Goal: Task Accomplishment & Management: Use online tool/utility

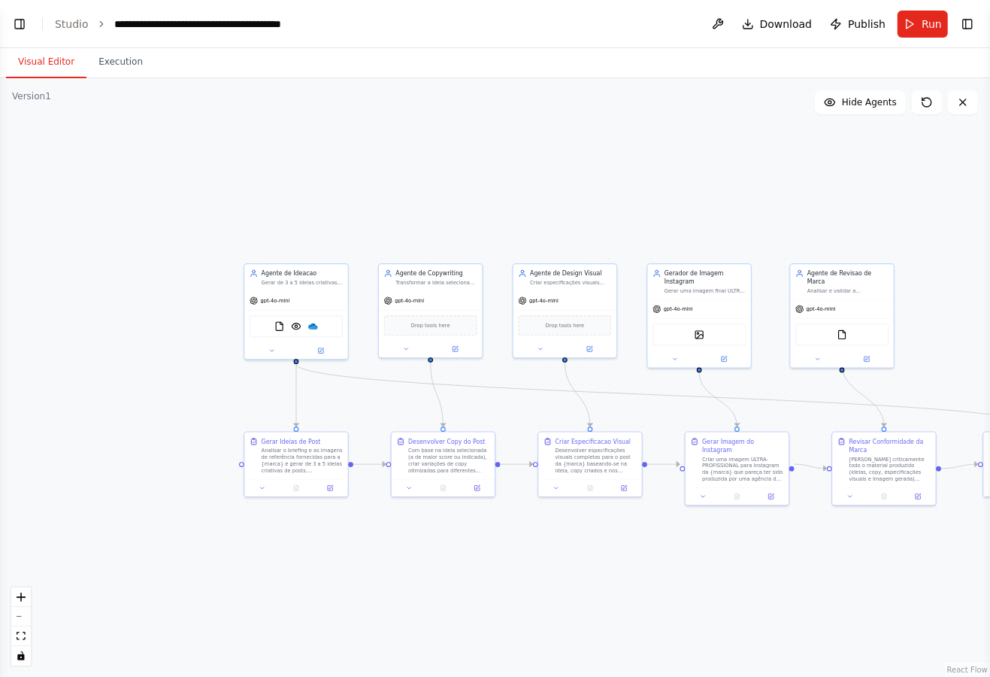
scroll to position [10423, 0]
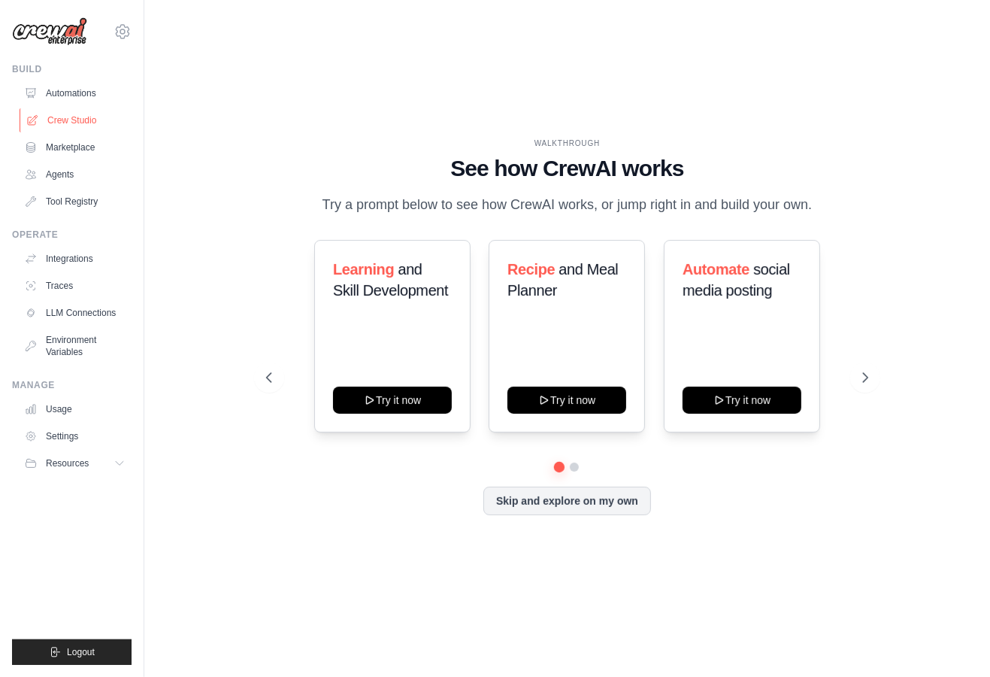
click at [64, 112] on link "Crew Studio" at bounding box center [77, 120] width 114 height 24
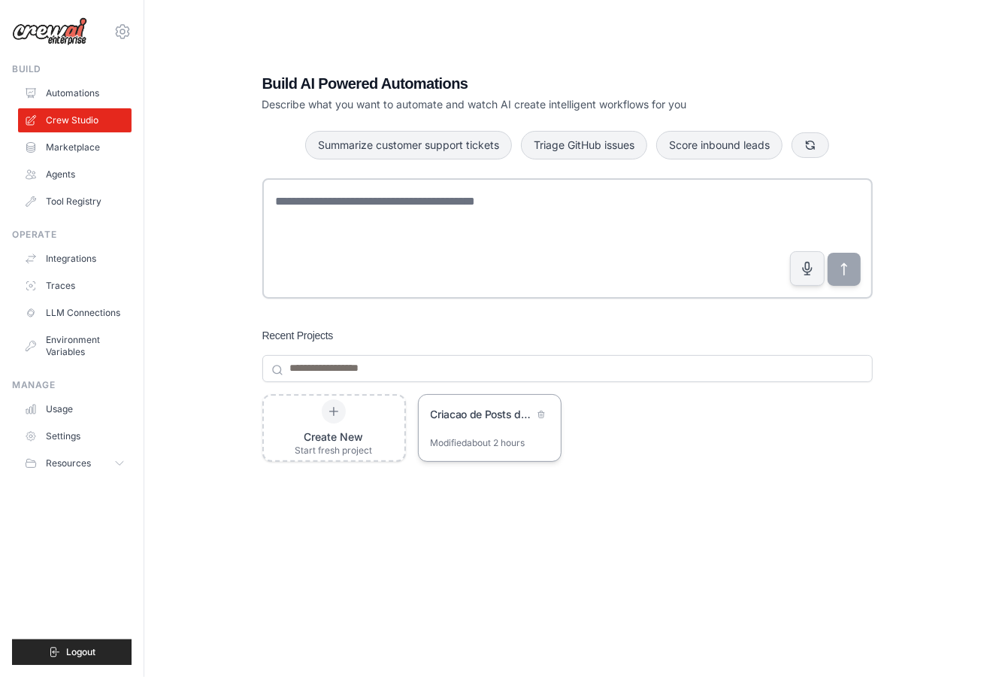
click at [480, 396] on div "Criacao de Posts de Marca - Time Multiagente" at bounding box center [490, 416] width 142 height 42
click at [480, 432] on div "Criacao de Posts de Marca - Time Multiagente" at bounding box center [490, 416] width 142 height 42
click at [468, 459] on div "Modified about 2 hours" at bounding box center [490, 449] width 142 height 24
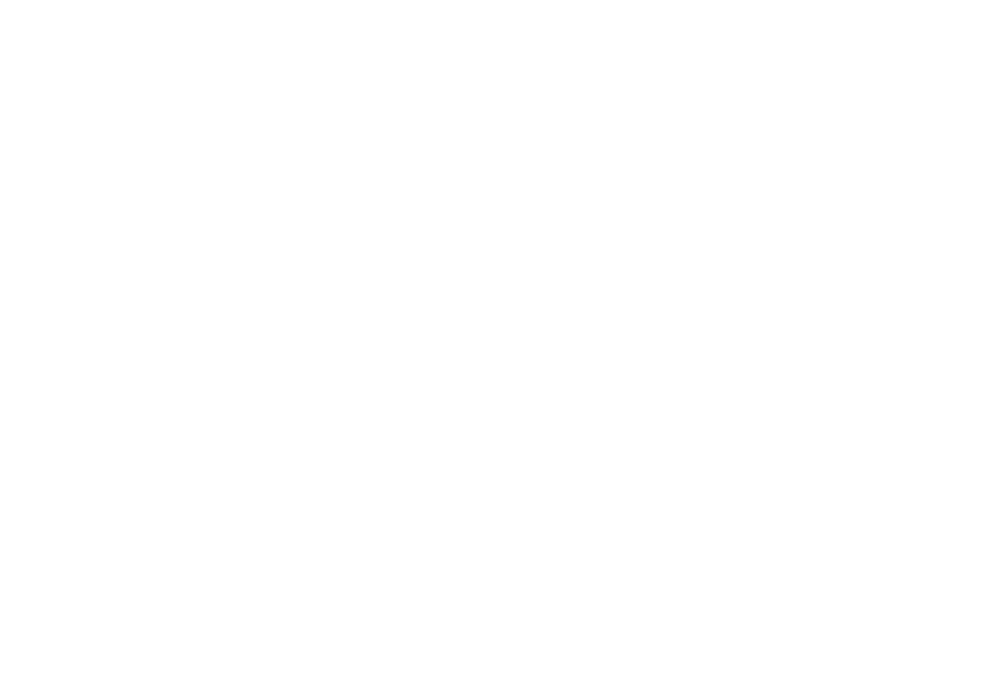
click at [476, 0] on html at bounding box center [495, 0] width 990 height 0
select select "****"
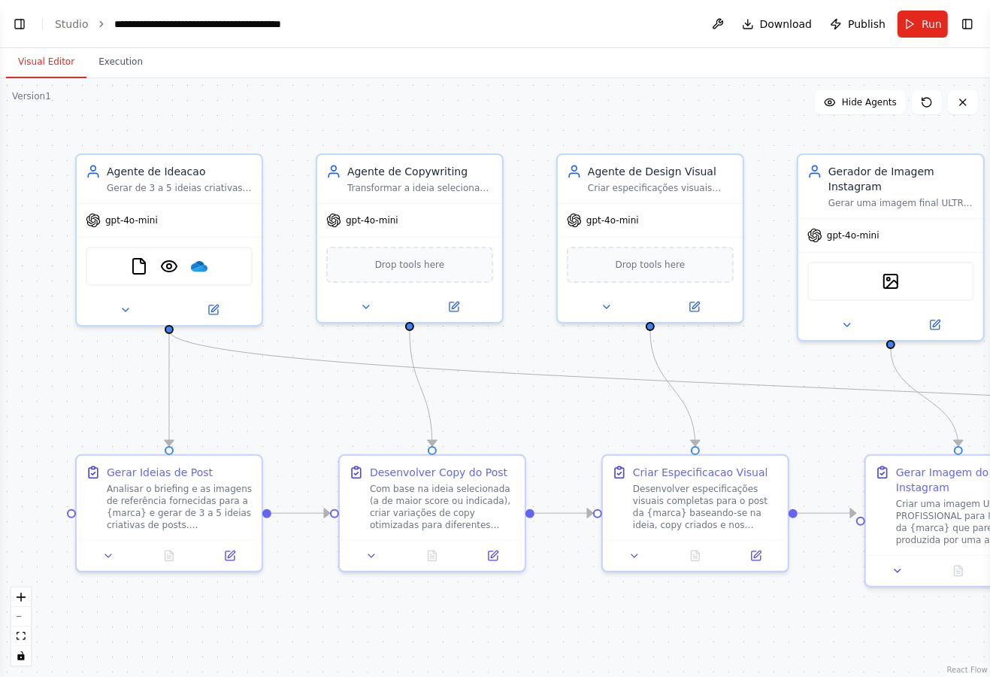
scroll to position [10417, 0]
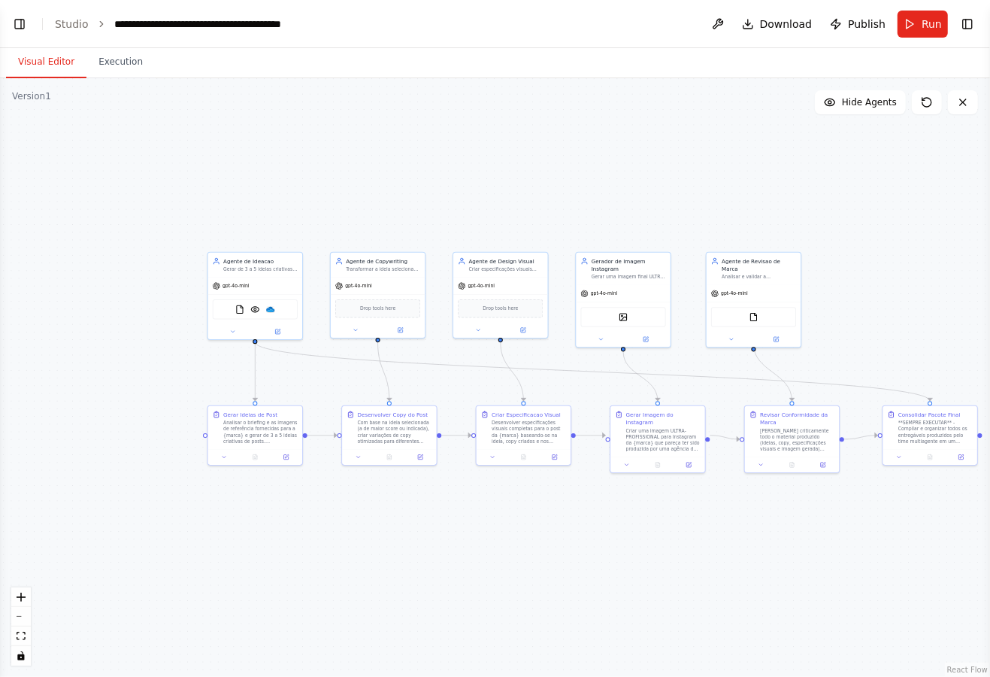
drag, startPoint x: 939, startPoint y: 338, endPoint x: 719, endPoint y: 361, distance: 221.5
click at [719, 361] on div ".deletable-edge-delete-btn { width: 20px; height: 20px; border: 0px solid #ffff…" at bounding box center [495, 377] width 990 height 599
drag, startPoint x: 772, startPoint y: 379, endPoint x: 710, endPoint y: 375, distance: 61.8
click at [702, 378] on icon "Edge from 60d55d64-2a0d-4c4e-9dd6-65e0b8f85269 to 7af6148e-2411-4af3-87dc-71873…" at bounding box center [591, 372] width 675 height 59
drag, startPoint x: 732, startPoint y: 376, endPoint x: 701, endPoint y: 376, distance: 31.6
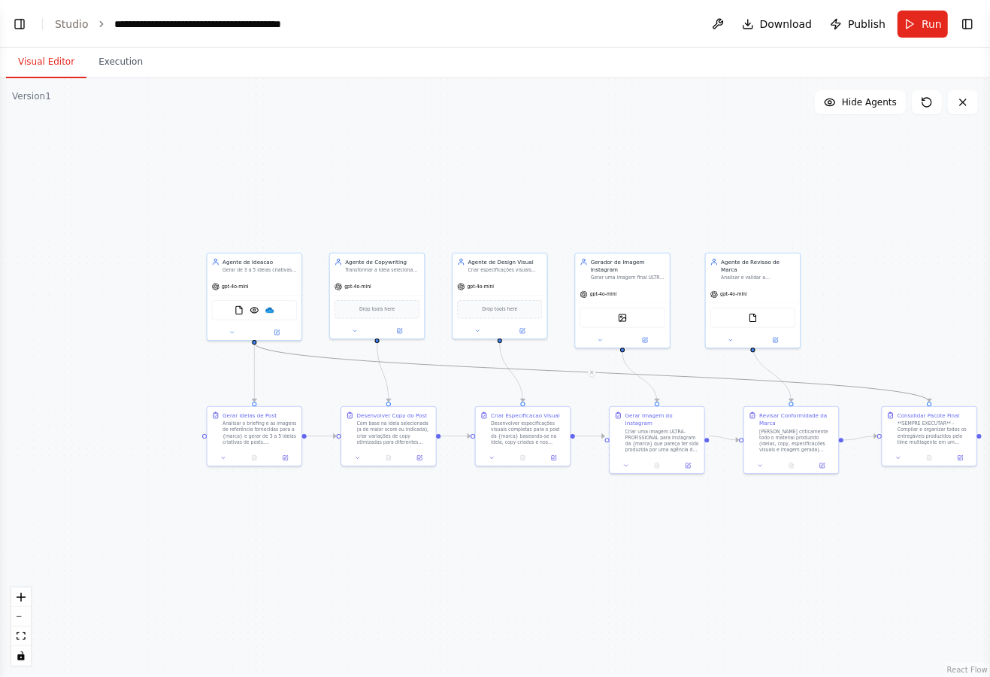
click at [701, 376] on icon "Edge from 60d55d64-2a0d-4c4e-9dd6-65e0b8f85269 to 7af6148e-2411-4af3-87dc-71873…" at bounding box center [591, 372] width 675 height 59
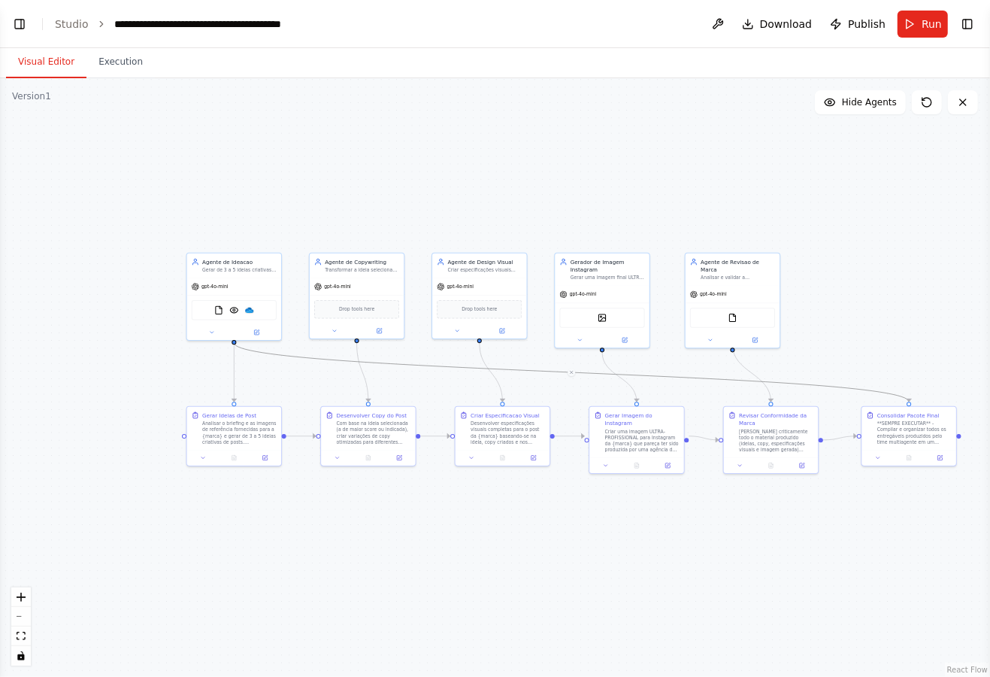
drag, startPoint x: 733, startPoint y: 362, endPoint x: 713, endPoint y: 362, distance: 20.3
click at [713, 362] on div ".deletable-edge-delete-btn { width: 20px; height: 20px; border: 0px solid #ffff…" at bounding box center [495, 377] width 990 height 599
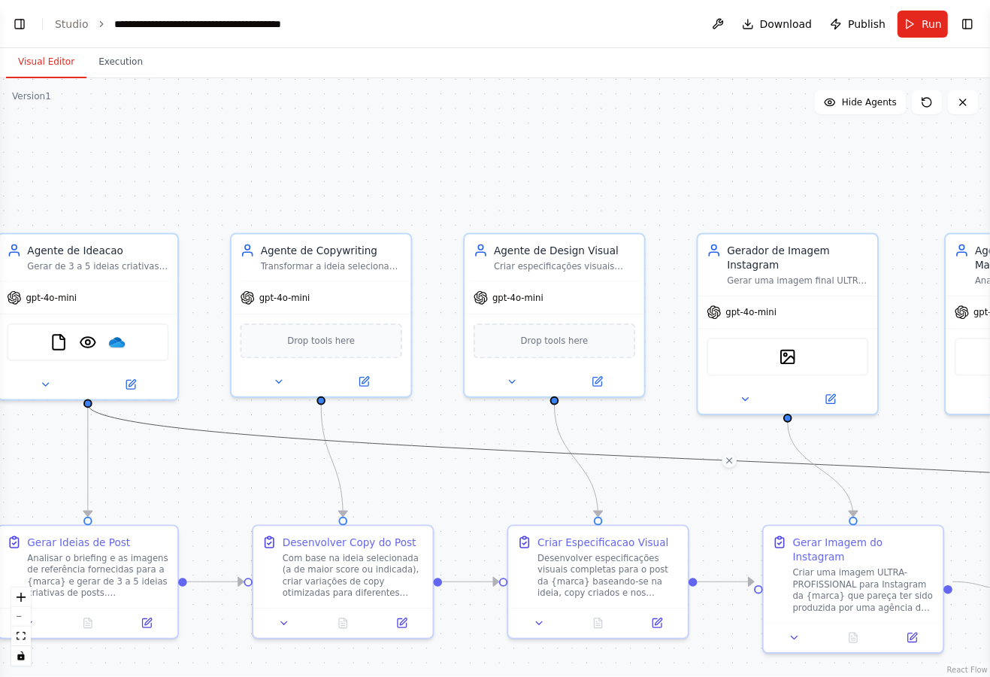
drag, startPoint x: 866, startPoint y: 501, endPoint x: 726, endPoint y: 501, distance: 139.1
click at [726, 501] on div ".deletable-edge-delete-btn { width: 20px; height: 20px; border: 0px solid #ffff…" at bounding box center [495, 377] width 990 height 599
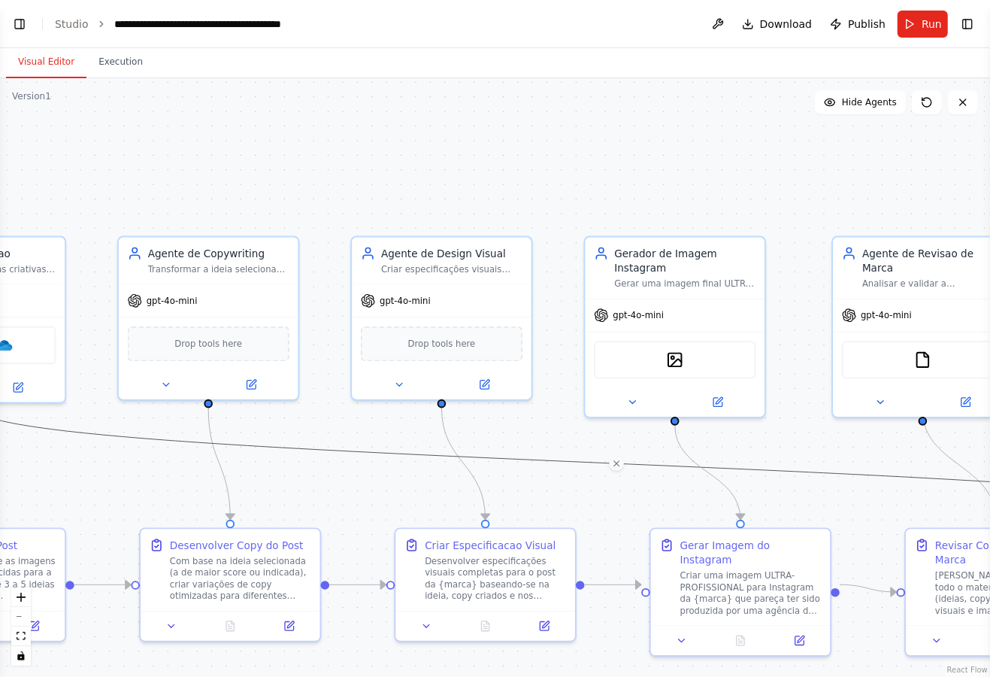
drag, startPoint x: 689, startPoint y: 517, endPoint x: 568, endPoint y: 525, distance: 121.3
click at [573, 521] on div ".deletable-edge-delete-btn { width: 20px; height: 20px; border: 0px solid #ffff…" at bounding box center [495, 377] width 990 height 599
